Goal: Information Seeking & Learning: Learn about a topic

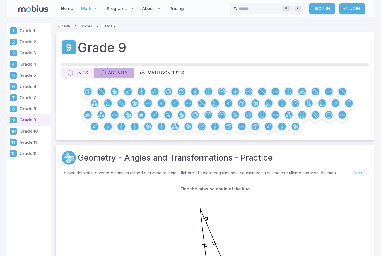
click at [108, 75] on div "Activity" at bounding box center [114, 73] width 27 height 6
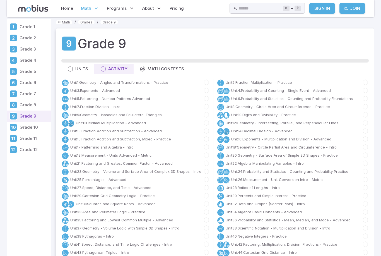
scroll to position [4, 0]
click at [83, 70] on div "Units" at bounding box center [78, 69] width 21 height 6
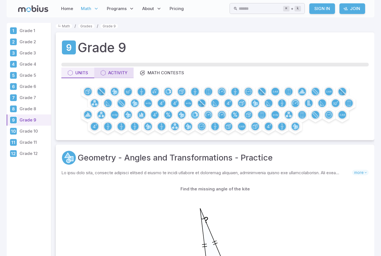
click at [112, 75] on div "Activity" at bounding box center [114, 73] width 27 height 6
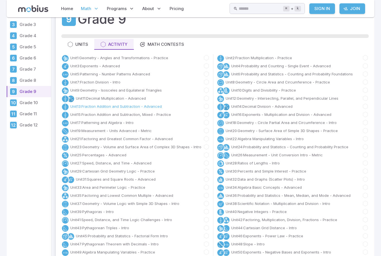
scroll to position [26, 0]
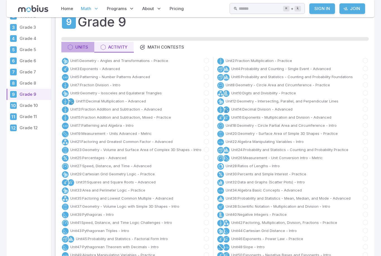
click at [81, 46] on div "Units" at bounding box center [78, 47] width 21 height 6
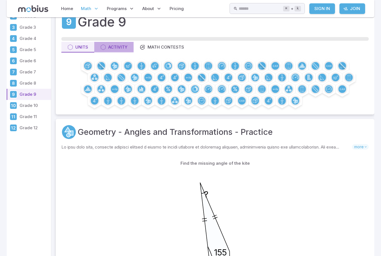
click at [123, 46] on div "Activity" at bounding box center [114, 47] width 27 height 6
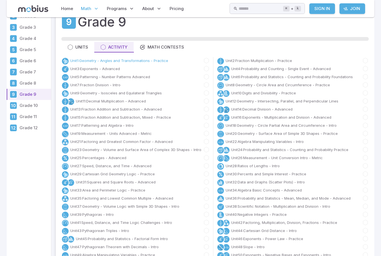
click at [88, 62] on link "Unit 1 : Geometry - Angles and Transformations - Practice" at bounding box center [119, 61] width 98 height 6
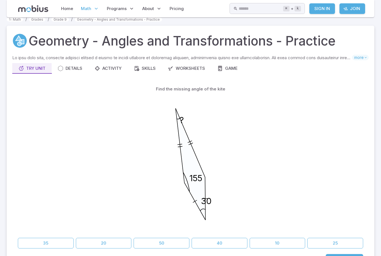
scroll to position [5, 0]
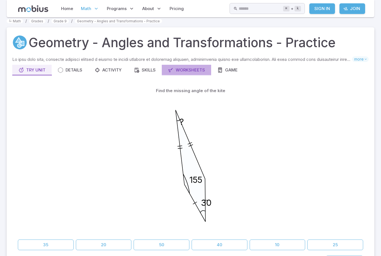
click at [198, 68] on div "Worksheets" at bounding box center [186, 70] width 37 height 6
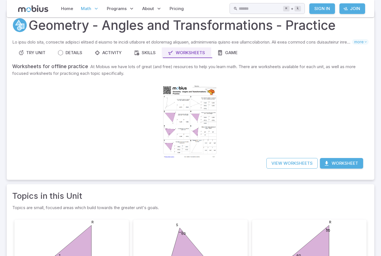
scroll to position [22, 0]
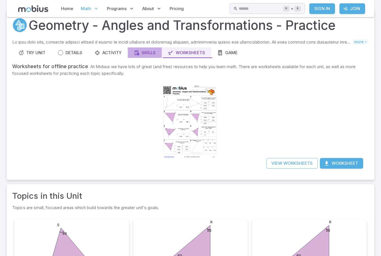
click at [134, 55] on button "Skills" at bounding box center [145, 52] width 34 height 11
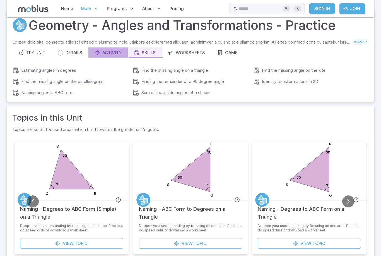
click at [107, 55] on div "Activity" at bounding box center [108, 53] width 27 height 6
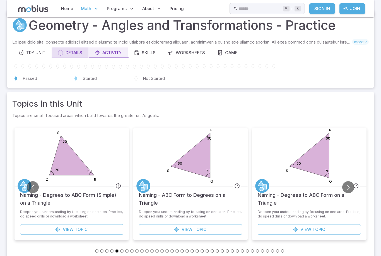
click at [73, 54] on div "Details" at bounding box center [70, 53] width 25 height 6
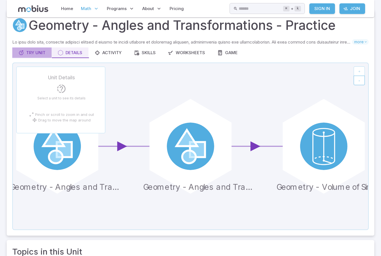
click at [31, 52] on div "Try Unit" at bounding box center [31, 53] width 27 height 6
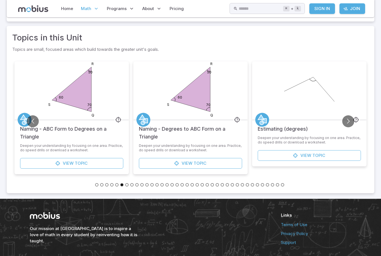
scroll to position [261, 0]
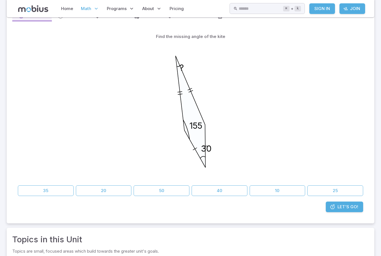
scroll to position [0, 0]
